Goal: Find specific page/section: Find specific page/section

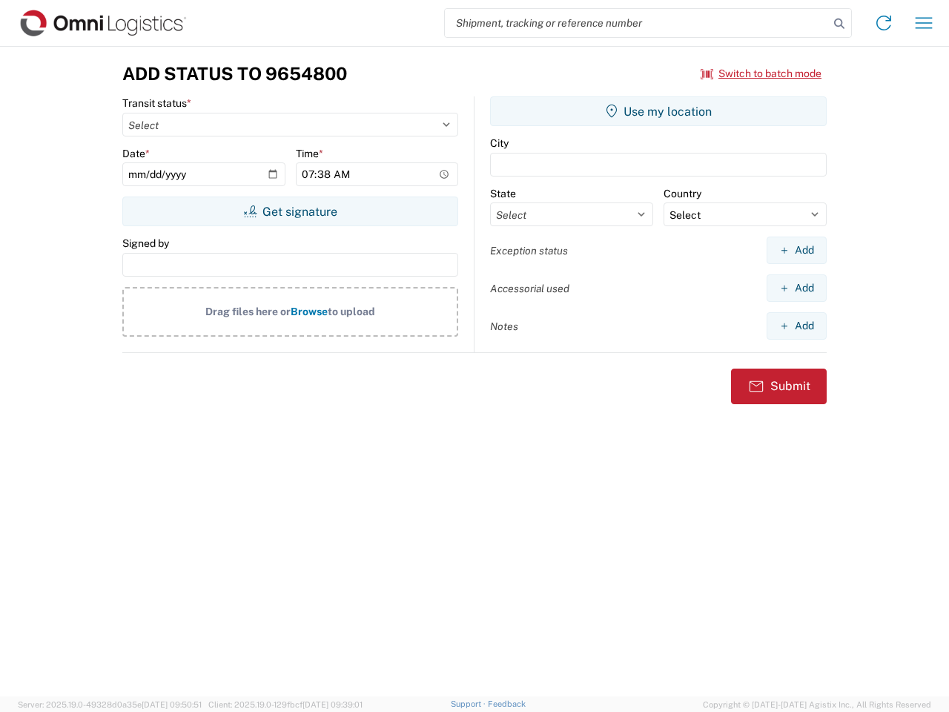
click at [637, 23] on input "search" at bounding box center [637, 23] width 384 height 28
click at [839, 24] on icon at bounding box center [839, 23] width 21 height 21
click at [884, 23] on icon at bounding box center [884, 23] width 24 height 24
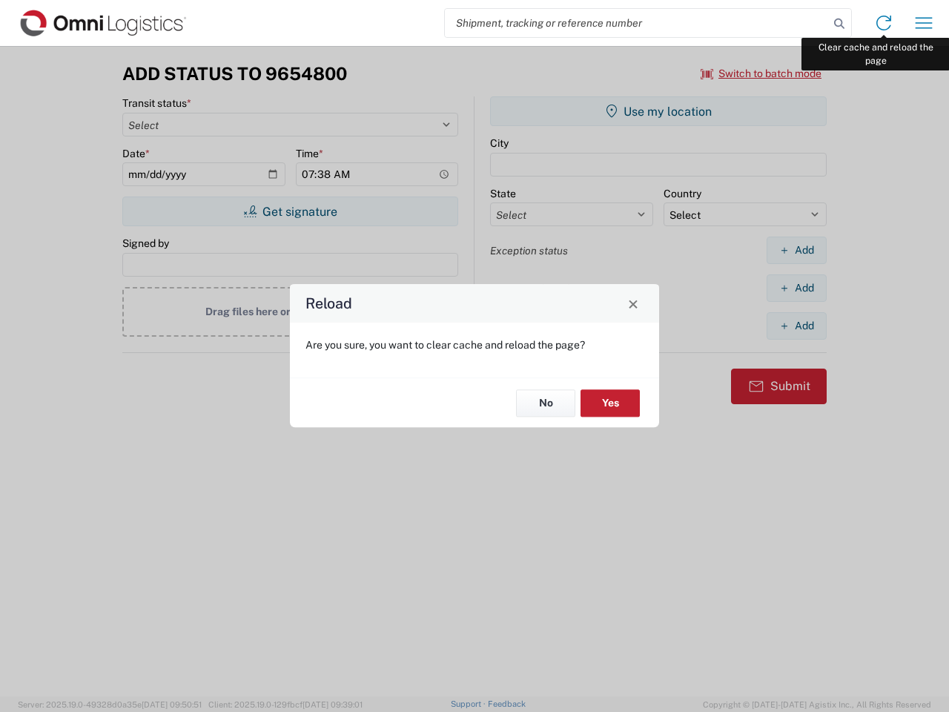
click at [924, 23] on div "Reload Are you sure, you want to clear cache and reload the page? No Yes" at bounding box center [474, 356] width 949 height 712
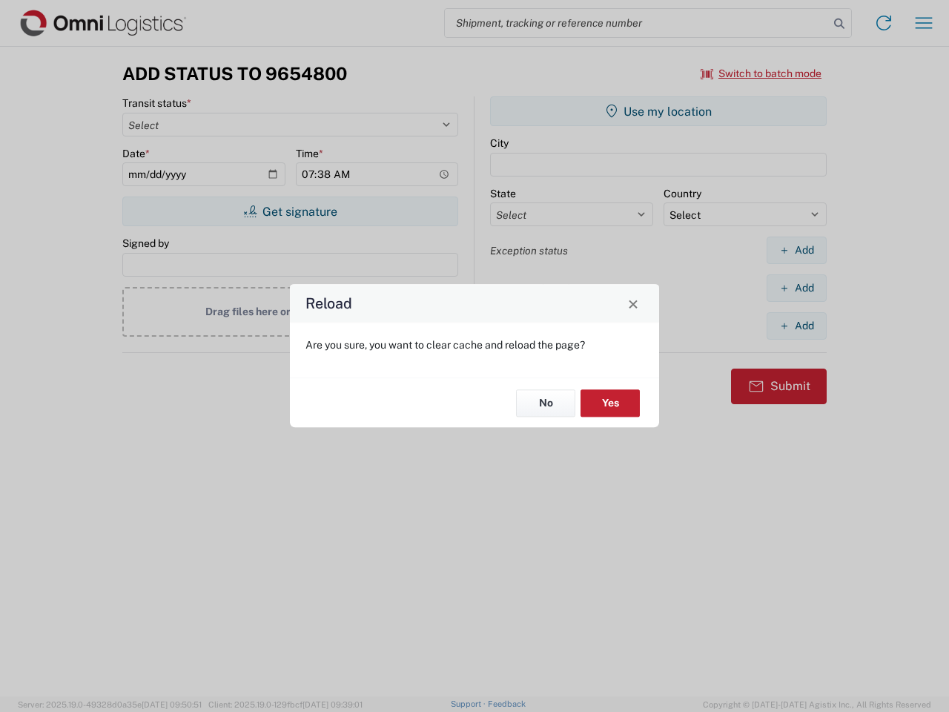
click at [762, 73] on div "Reload Are you sure, you want to clear cache and reload the page? No Yes" at bounding box center [474, 356] width 949 height 712
click at [290, 211] on div "Reload Are you sure, you want to clear cache and reload the page? No Yes" at bounding box center [474, 356] width 949 height 712
click at [658, 111] on div "Reload Are you sure, you want to clear cache and reload the page? No Yes" at bounding box center [474, 356] width 949 height 712
click at [796, 250] on div "Reload Are you sure, you want to clear cache and reload the page? No Yes" at bounding box center [474, 356] width 949 height 712
click at [796, 288] on div "Reload Are you sure, you want to clear cache and reload the page? No Yes" at bounding box center [474, 356] width 949 height 712
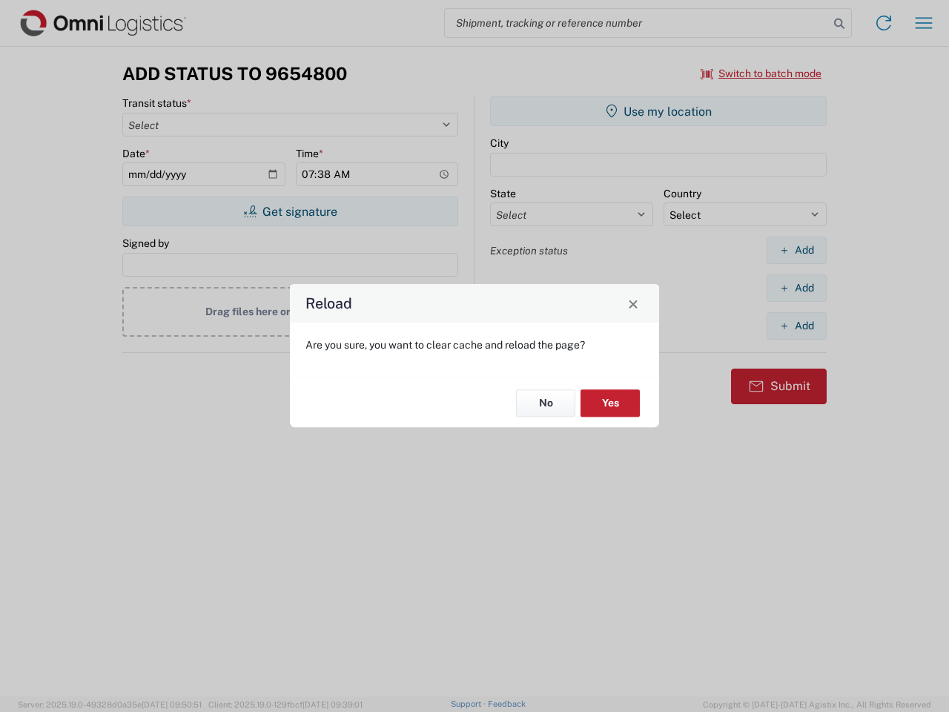
click at [796, 326] on div "Reload Are you sure, you want to clear cache and reload the page? No Yes" at bounding box center [474, 356] width 949 height 712
